Goal: Information Seeking & Learning: Learn about a topic

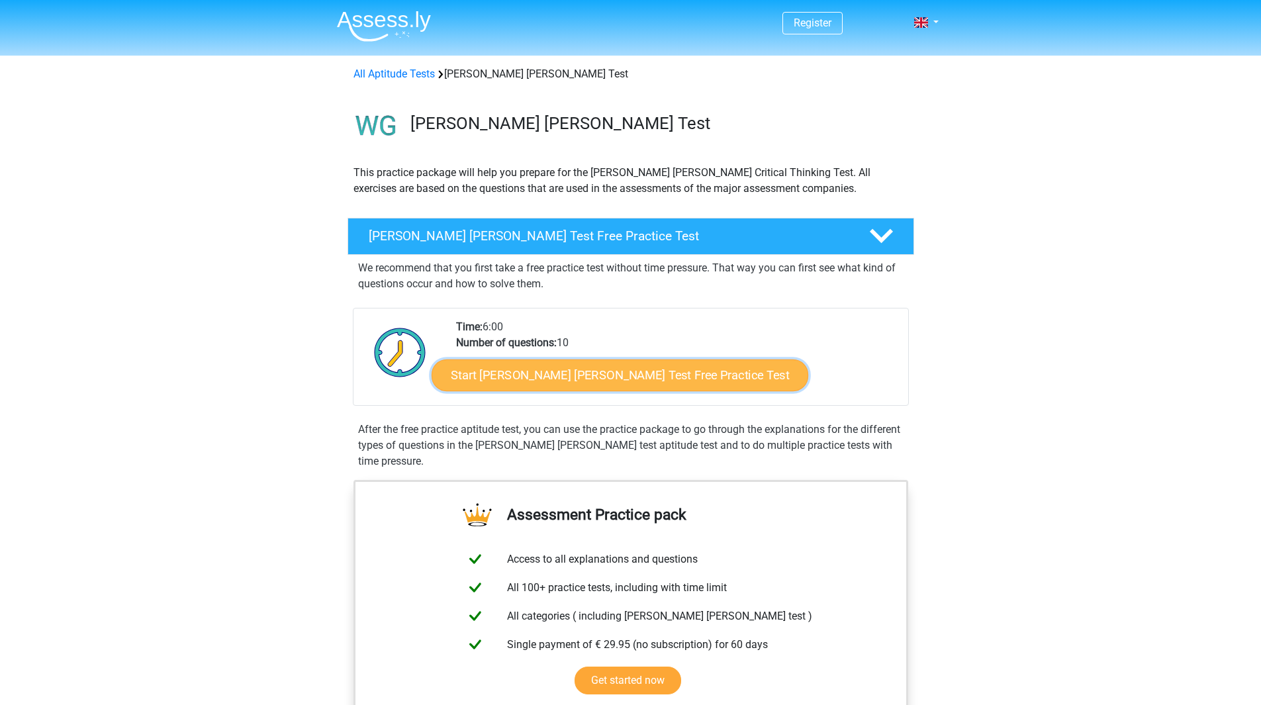
click at [586, 379] on link "Start Watson Glaser Test Free Practice Test" at bounding box center [619, 375] width 377 height 32
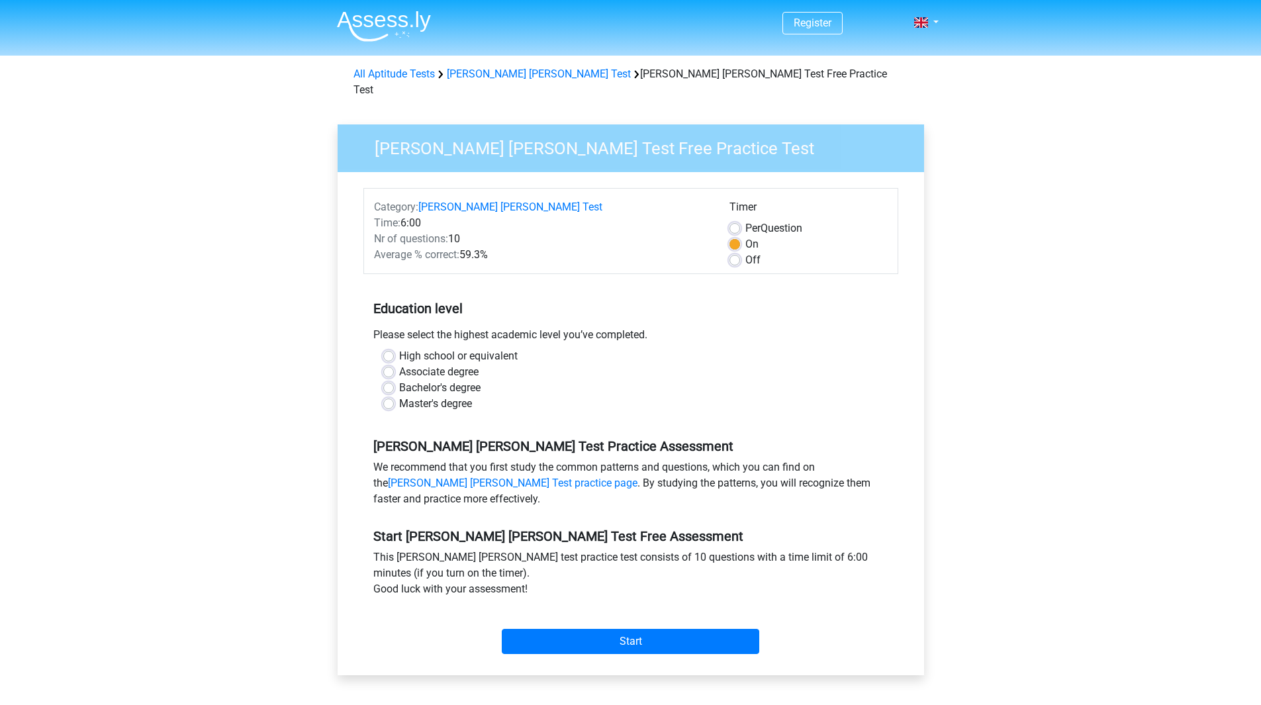
click at [419, 396] on label "Master's degree" at bounding box center [435, 404] width 73 height 16
click at [394, 396] on input "Master's degree" at bounding box center [388, 402] width 11 height 13
radio input "true"
click at [588, 636] on input "Start" at bounding box center [630, 641] width 257 height 25
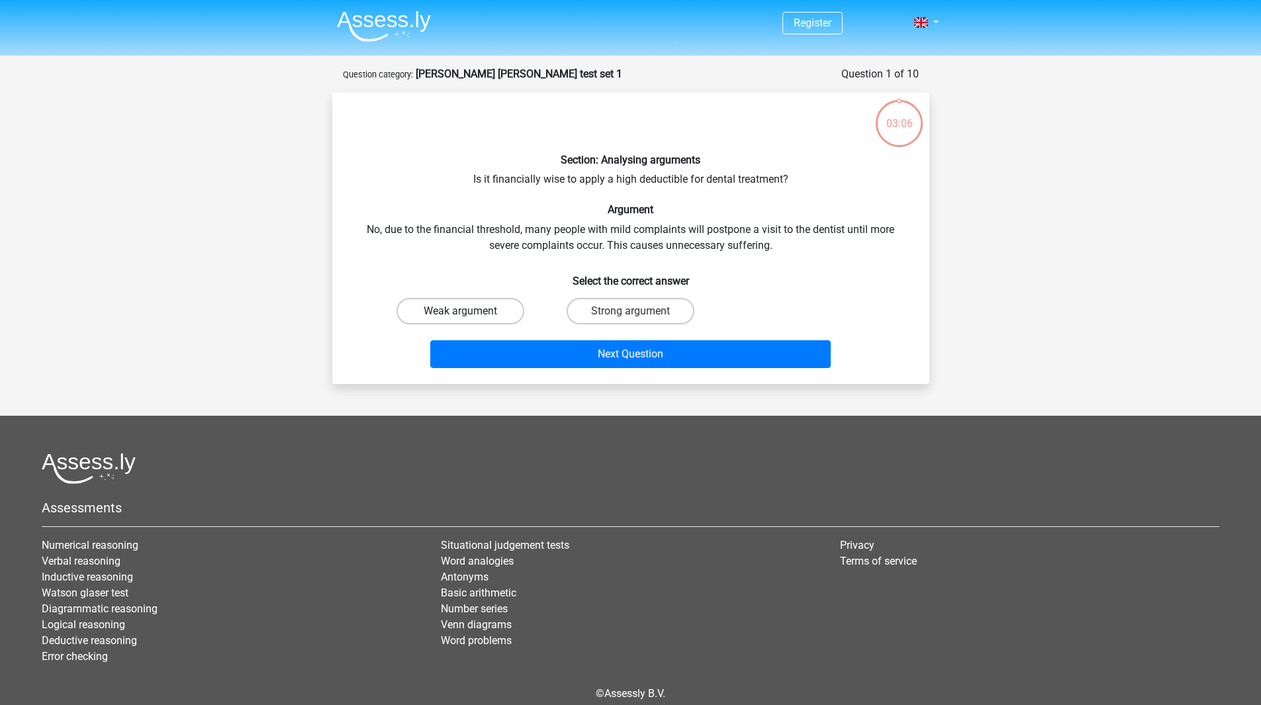
click at [463, 320] on label "Weak argument" at bounding box center [460, 311] width 128 height 26
click at [463, 320] on input "Weak argument" at bounding box center [464, 315] width 9 height 9
radio input "true"
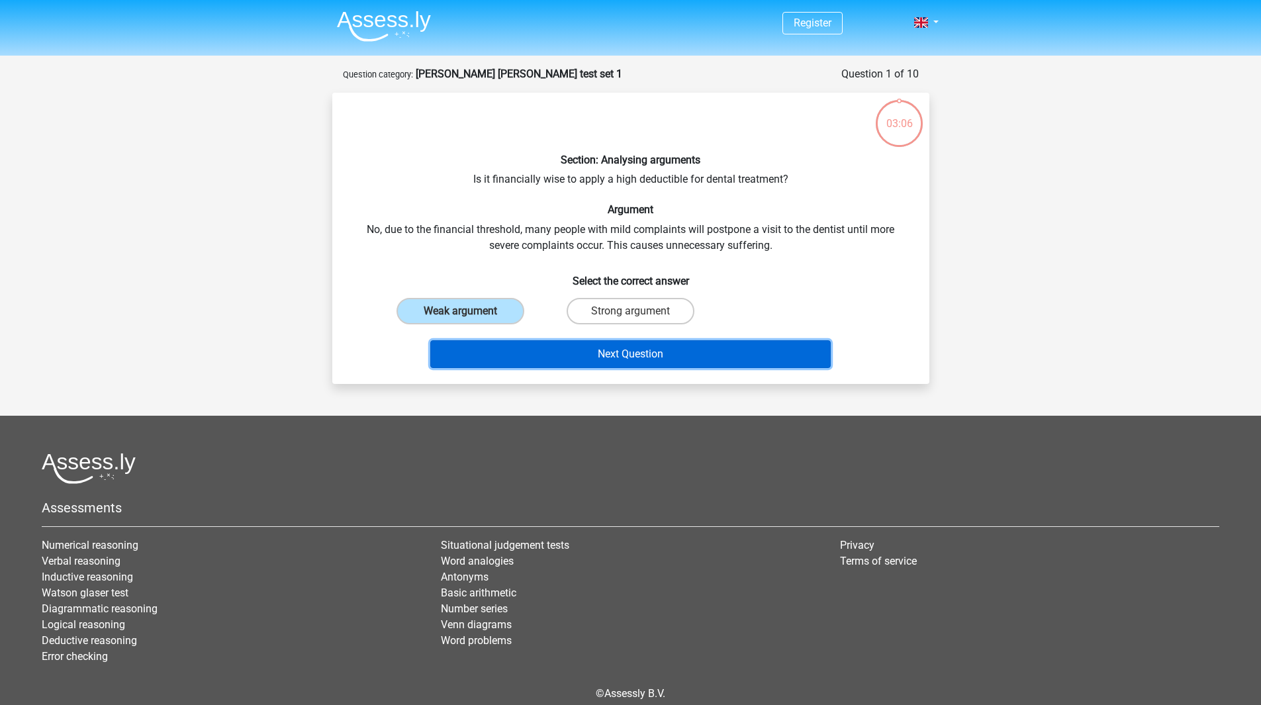
click at [500, 350] on button "Next Question" at bounding box center [630, 354] width 400 height 28
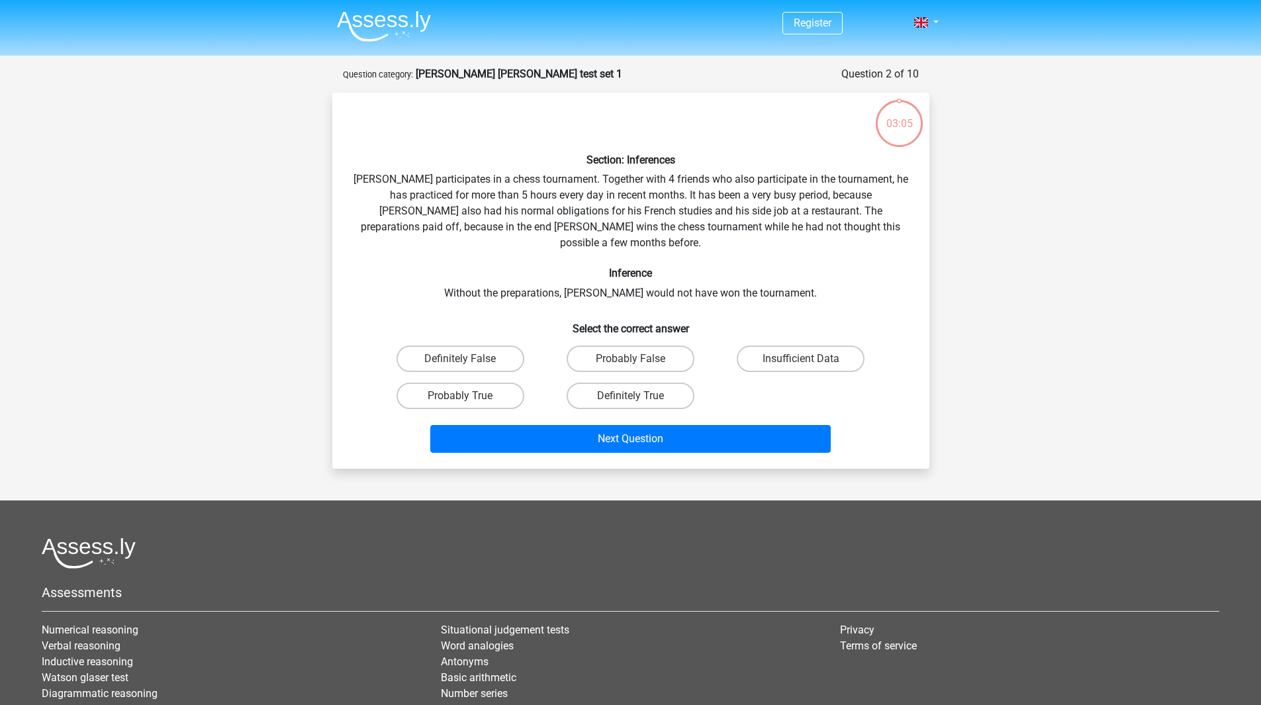
scroll to position [66, 0]
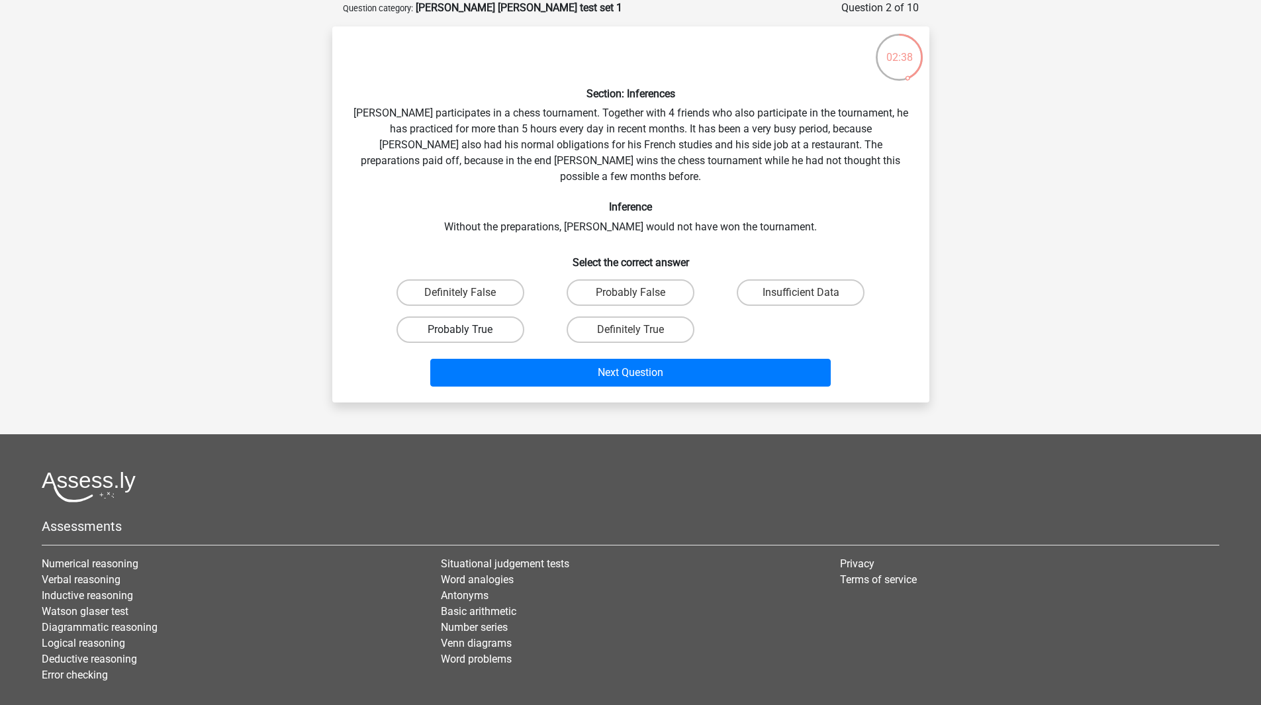
click at [478, 316] on label "Probably True" at bounding box center [460, 329] width 128 height 26
click at [469, 330] on input "Probably True" at bounding box center [464, 334] width 9 height 9
radio input "true"
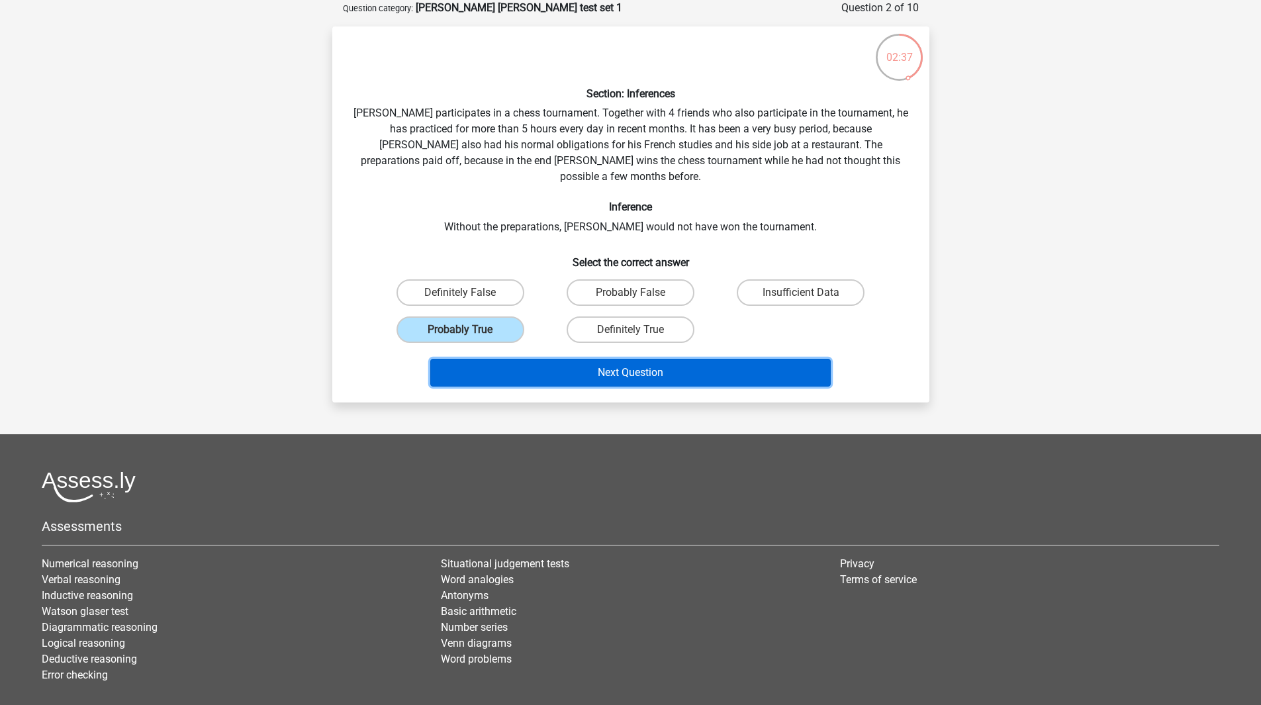
click at [553, 359] on button "Next Question" at bounding box center [630, 373] width 400 height 28
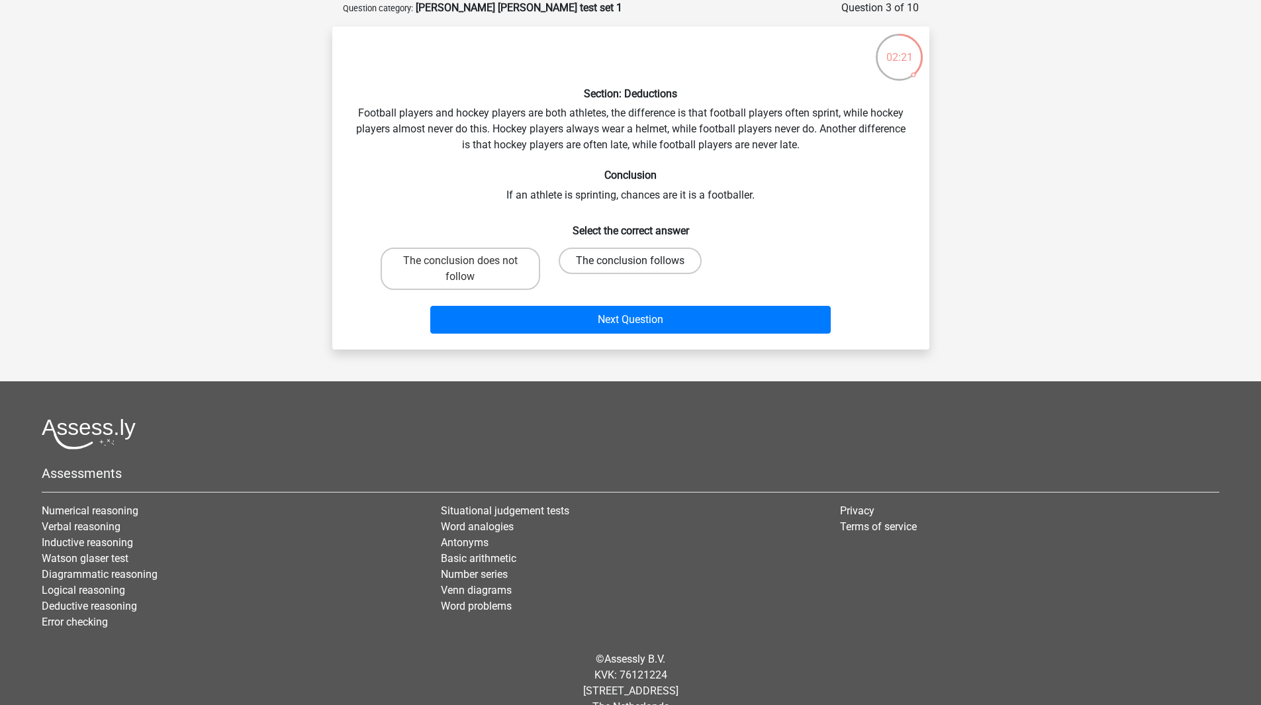
click at [577, 254] on label "The conclusion follows" at bounding box center [630, 260] width 143 height 26
click at [630, 261] on input "The conclusion follows" at bounding box center [634, 265] width 9 height 9
radio input "true"
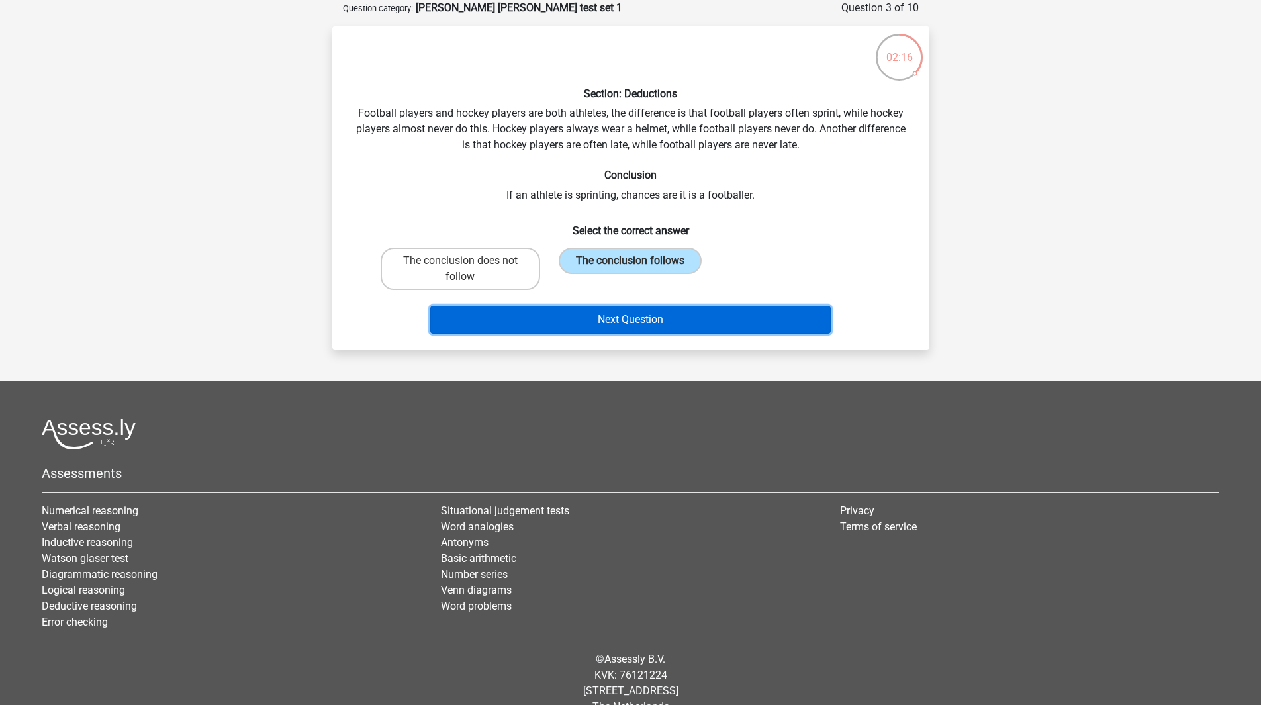
click at [594, 326] on button "Next Question" at bounding box center [630, 320] width 400 height 28
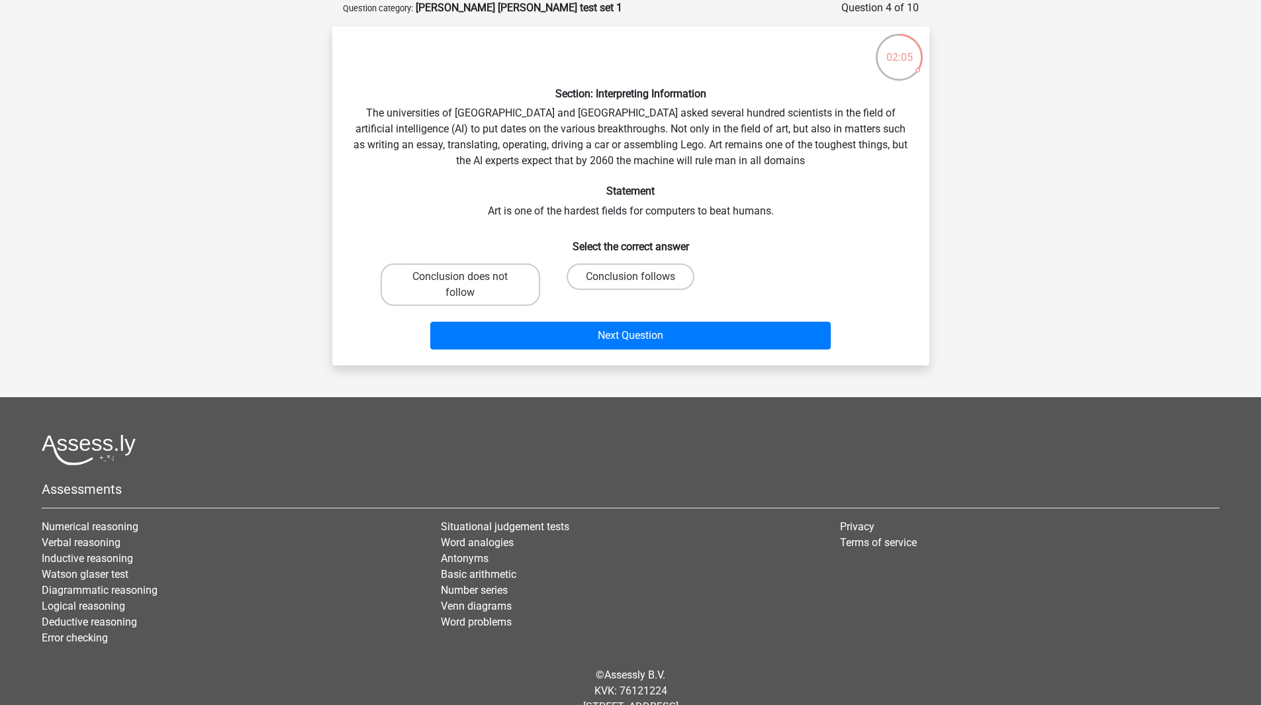
click at [593, 250] on h6 "Select the correct answer" at bounding box center [630, 241] width 555 height 23
click at [612, 273] on label "Conclusion follows" at bounding box center [630, 276] width 128 height 26
click at [630, 277] on input "Conclusion follows" at bounding box center [634, 281] width 9 height 9
radio input "true"
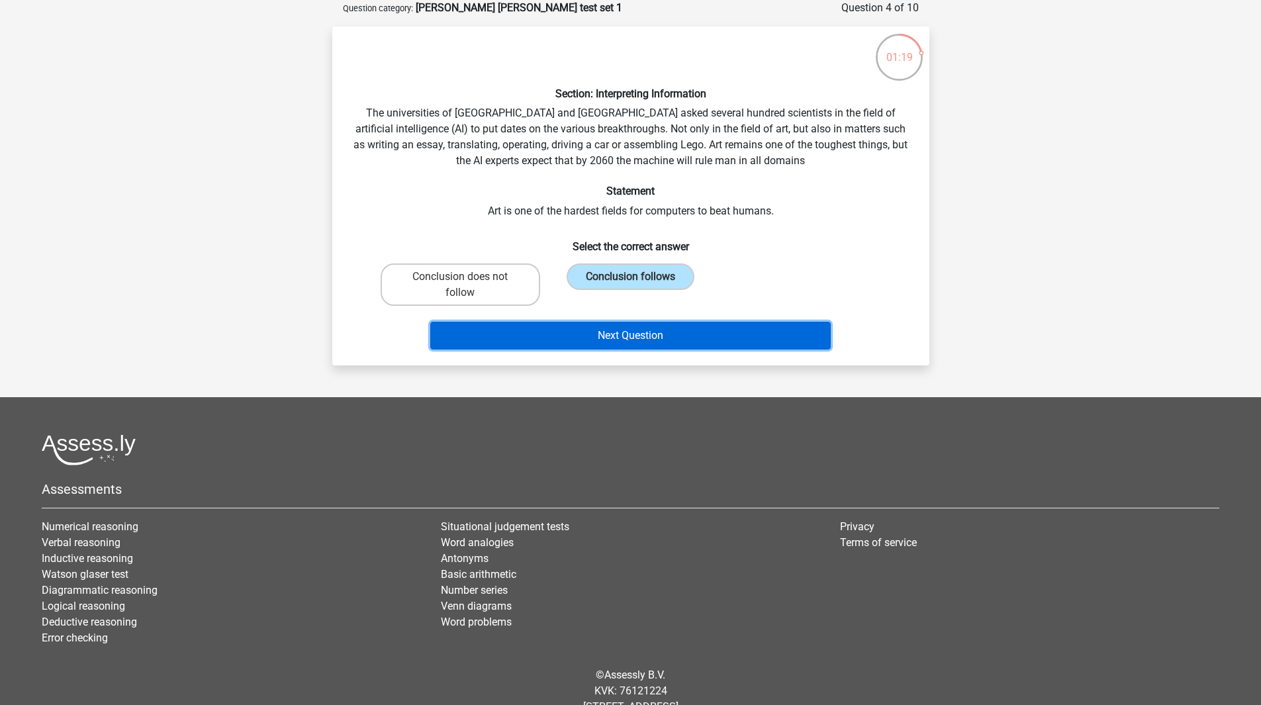
click at [583, 336] on button "Next Question" at bounding box center [630, 336] width 400 height 28
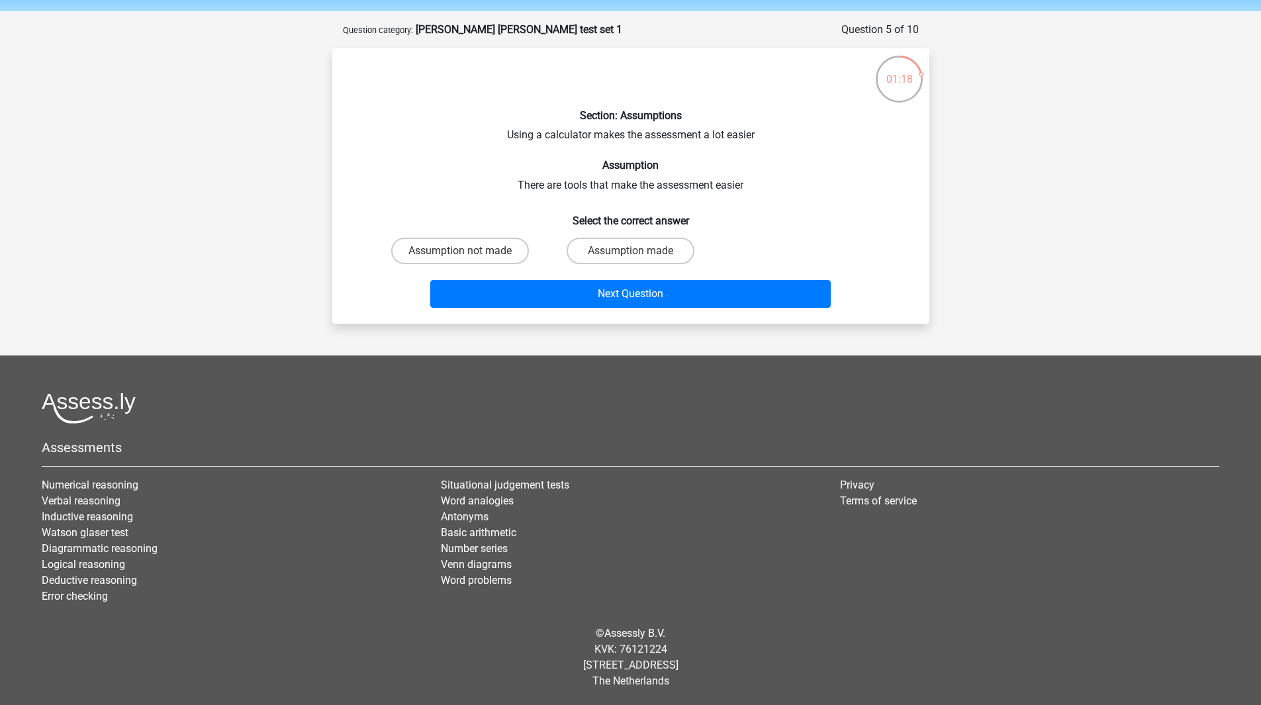
scroll to position [44, 0]
click at [604, 245] on label "Assumption made" at bounding box center [630, 251] width 128 height 26
click at [630, 251] on input "Assumption made" at bounding box center [634, 255] width 9 height 9
radio input "true"
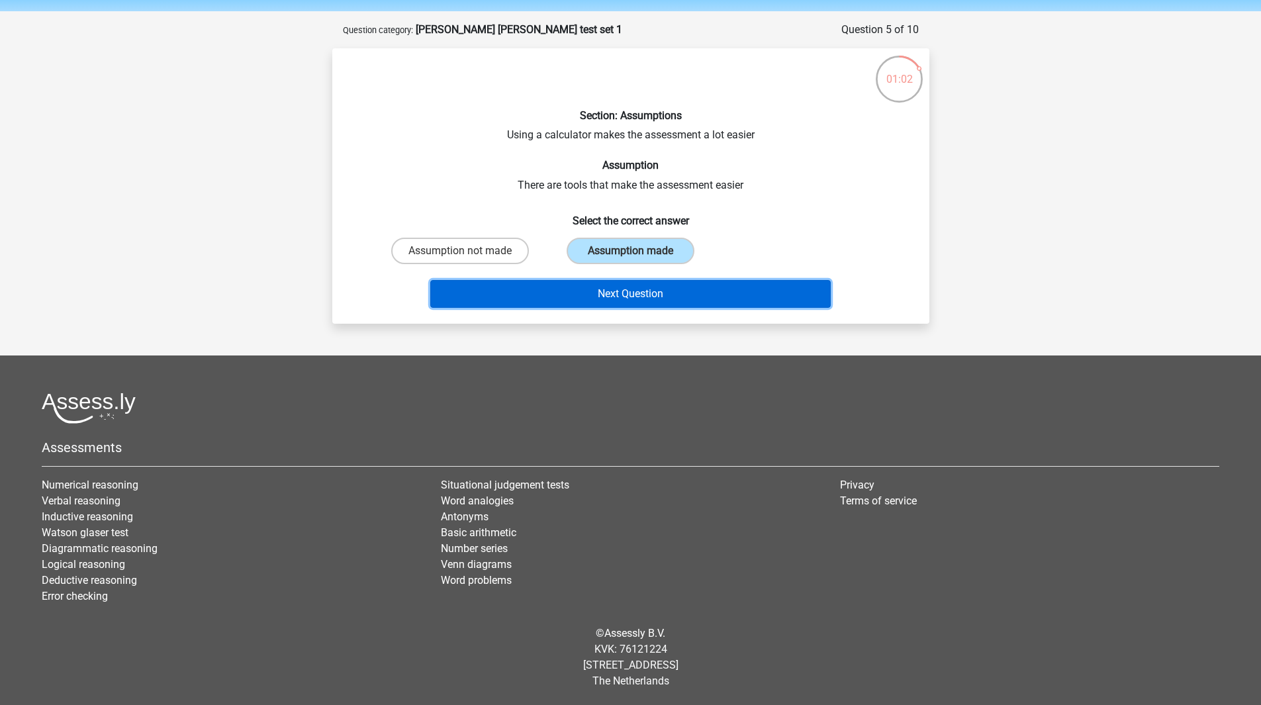
click at [592, 295] on button "Next Question" at bounding box center [630, 294] width 400 height 28
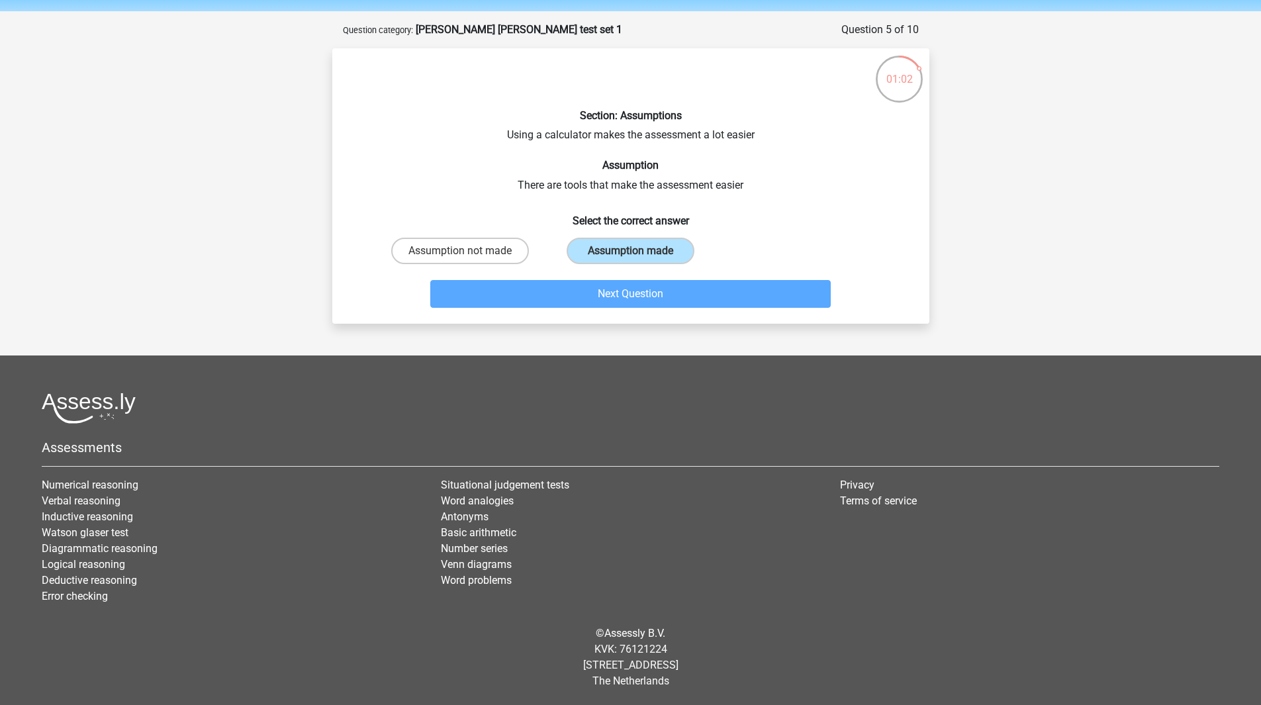
scroll to position [66, 0]
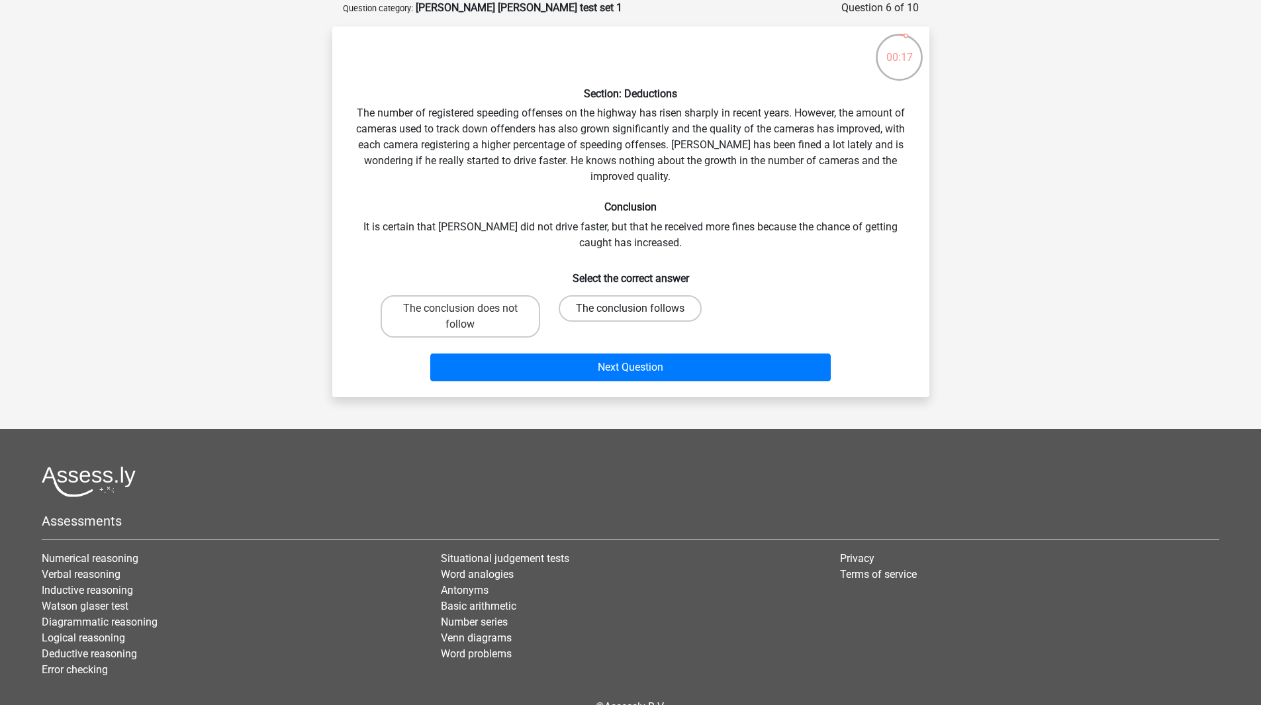
click at [610, 312] on label "The conclusion follows" at bounding box center [630, 308] width 143 height 26
click at [630, 312] on input "The conclusion follows" at bounding box center [634, 312] width 9 height 9
radio input "true"
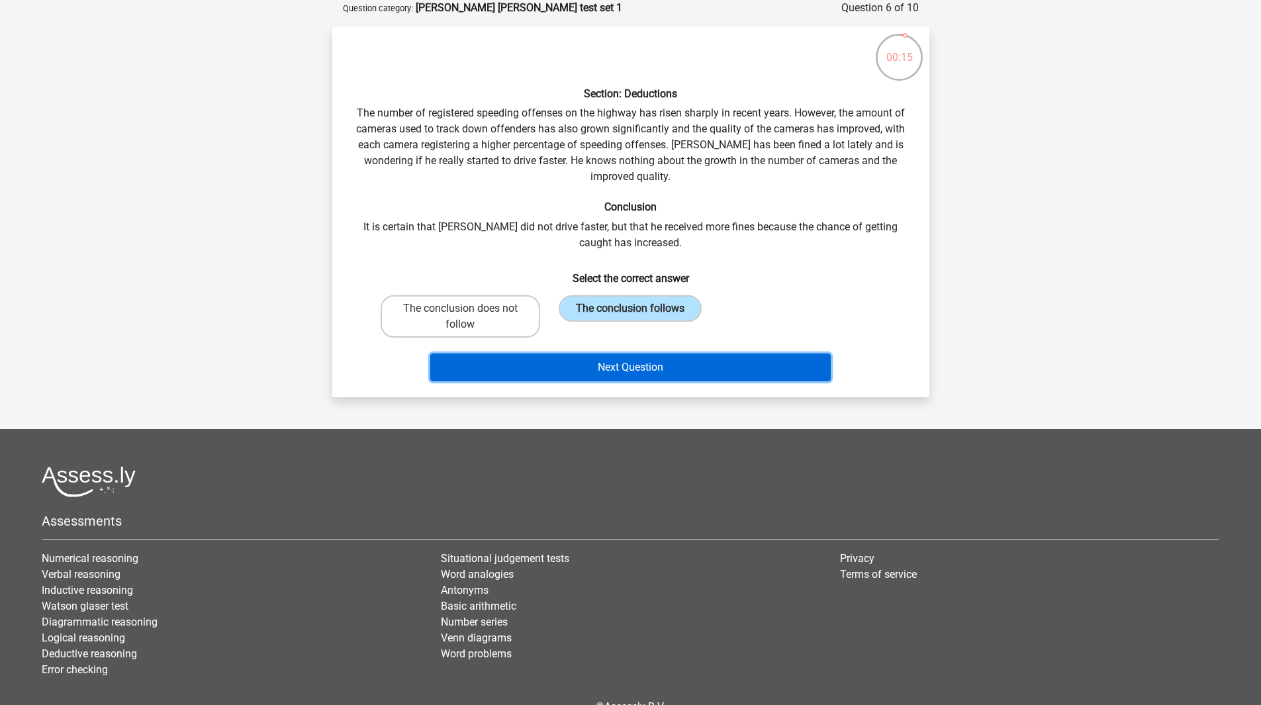
click at [582, 371] on button "Next Question" at bounding box center [630, 367] width 400 height 28
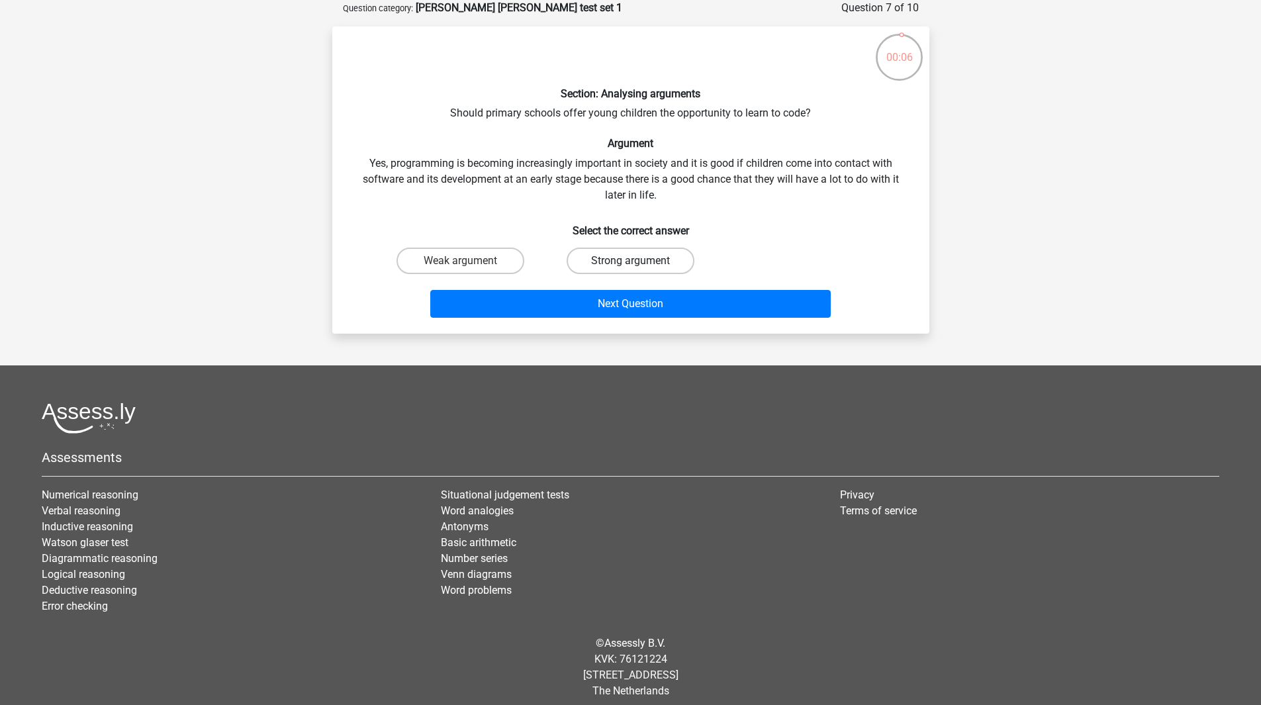
click at [583, 257] on label "Strong argument" at bounding box center [630, 260] width 128 height 26
click at [630, 261] on input "Strong argument" at bounding box center [634, 265] width 9 height 9
radio input "true"
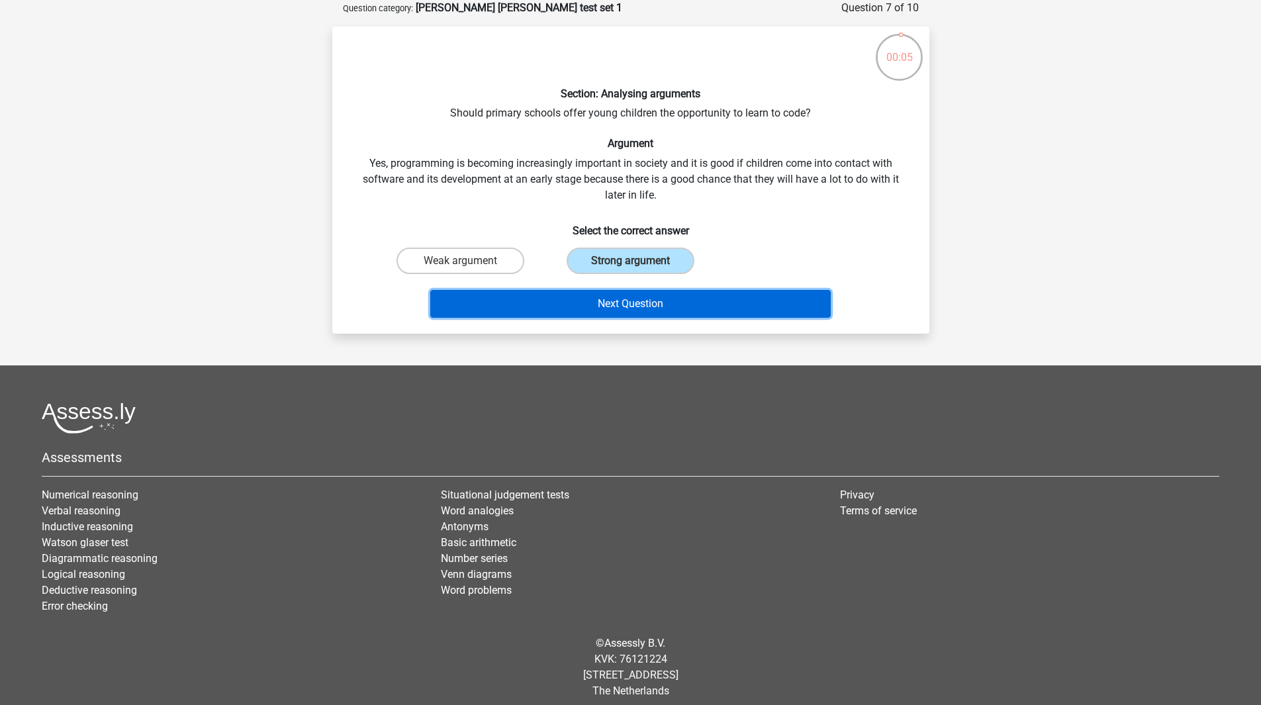
click at [578, 304] on button "Next Question" at bounding box center [630, 304] width 400 height 28
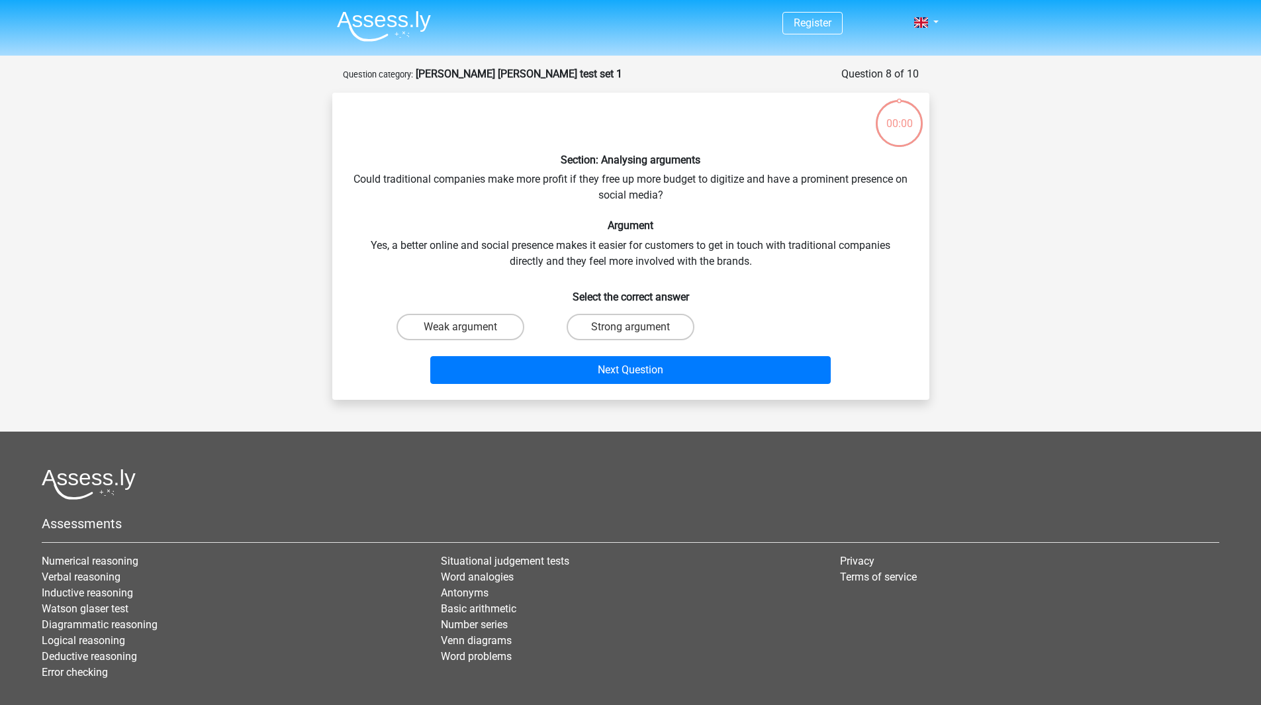
scroll to position [66, 0]
